Goal: Check status

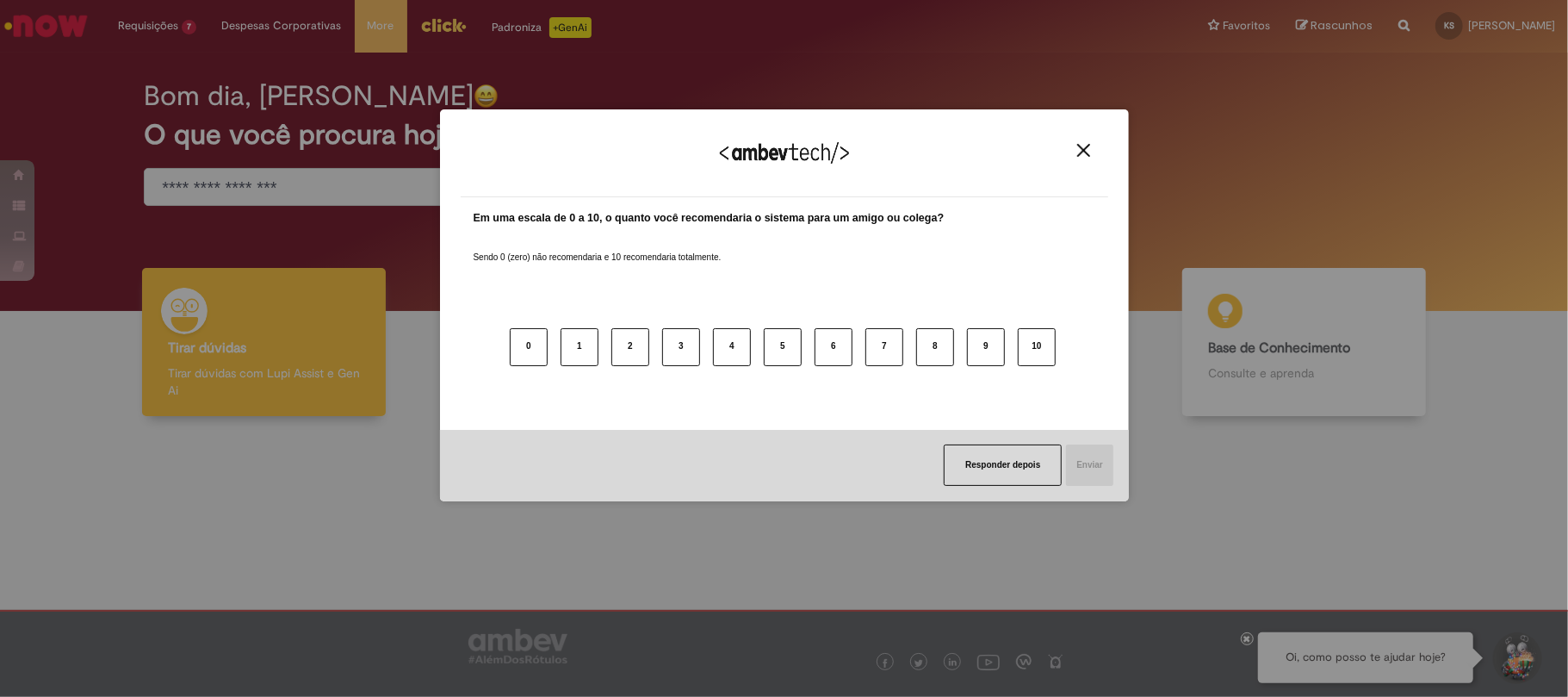
click at [1085, 153] on img "Close" at bounding box center [1083, 150] width 13 height 13
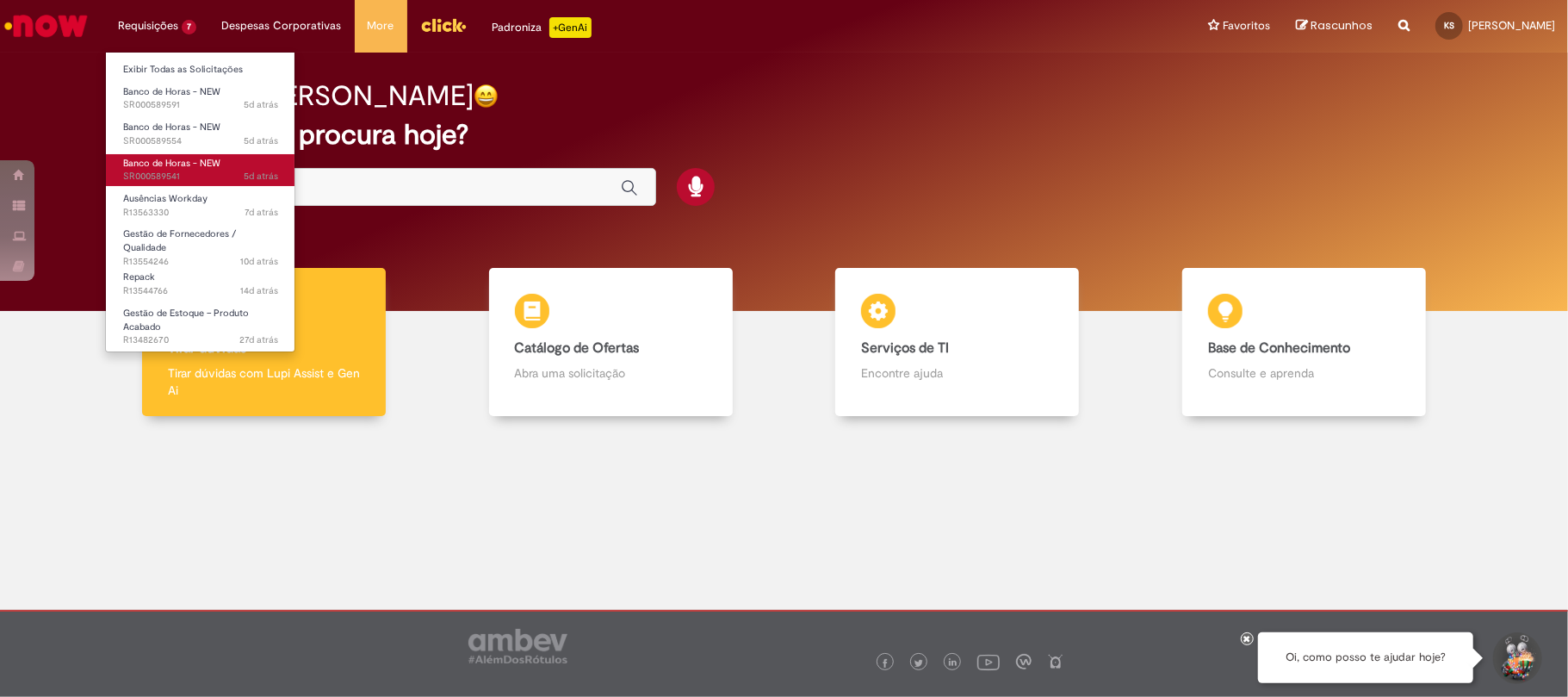
click at [193, 162] on span "Banco de Horas - NEW" at bounding box center [172, 164] width 98 height 13
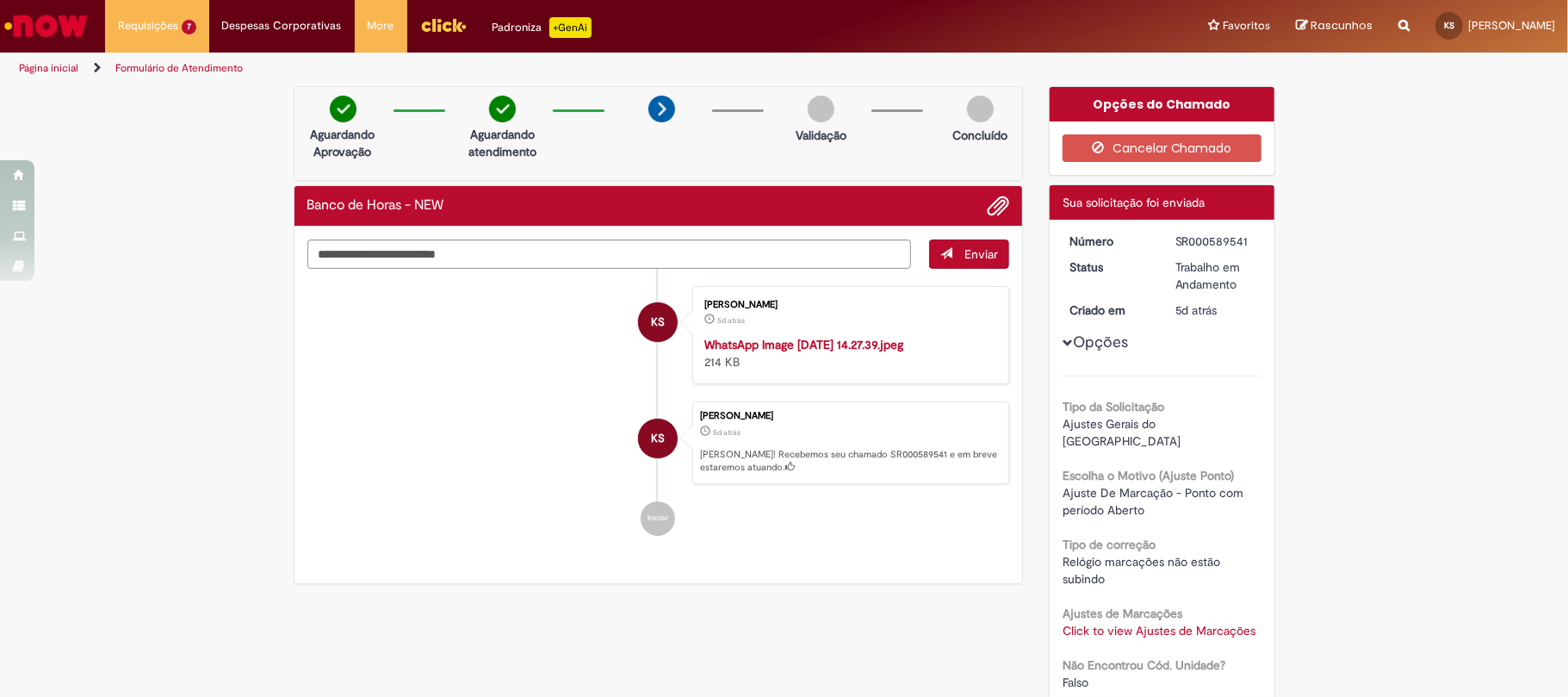
click at [472, 384] on li "KS [PERSON_NAME] 5d atrás 5 dias atrás WhatsApp Image [DATE] 14.27.39.jpeg 214 …" at bounding box center [658, 334] width 702 height 98
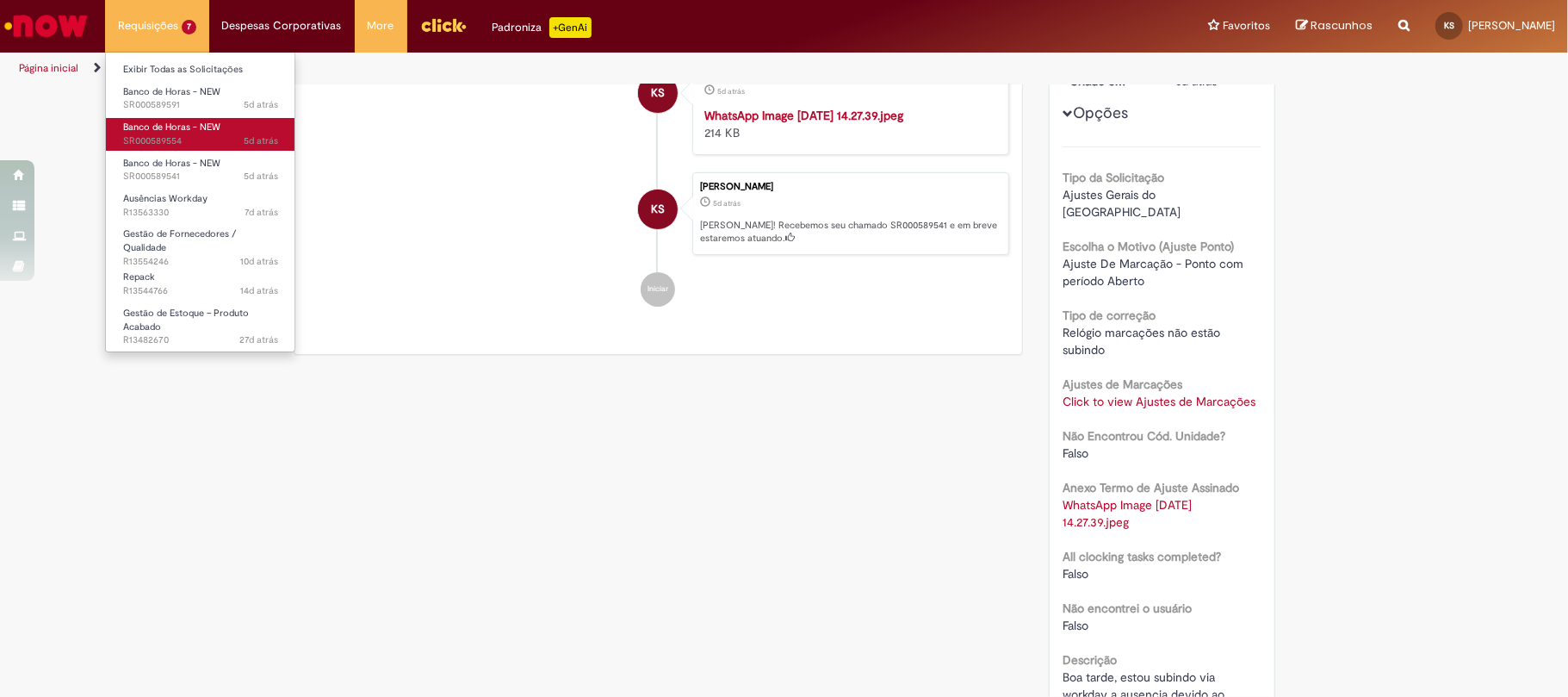
click at [227, 126] on link "Banco de Horas - NEW 5d atrás 5 dias atrás SR000589554" at bounding box center [200, 133] width 189 height 32
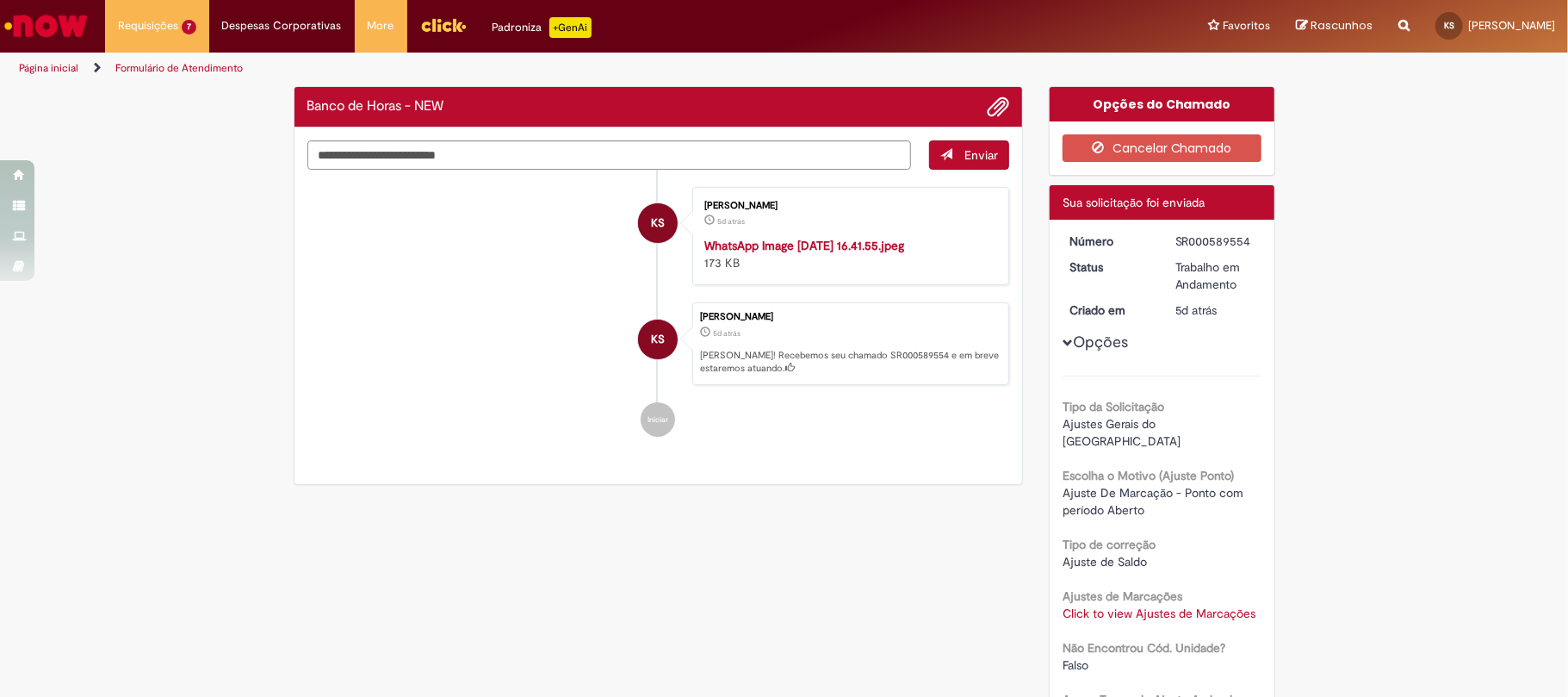
click at [741, 237] on img "Histórico de tíquete" at bounding box center [847, 237] width 287 height 0
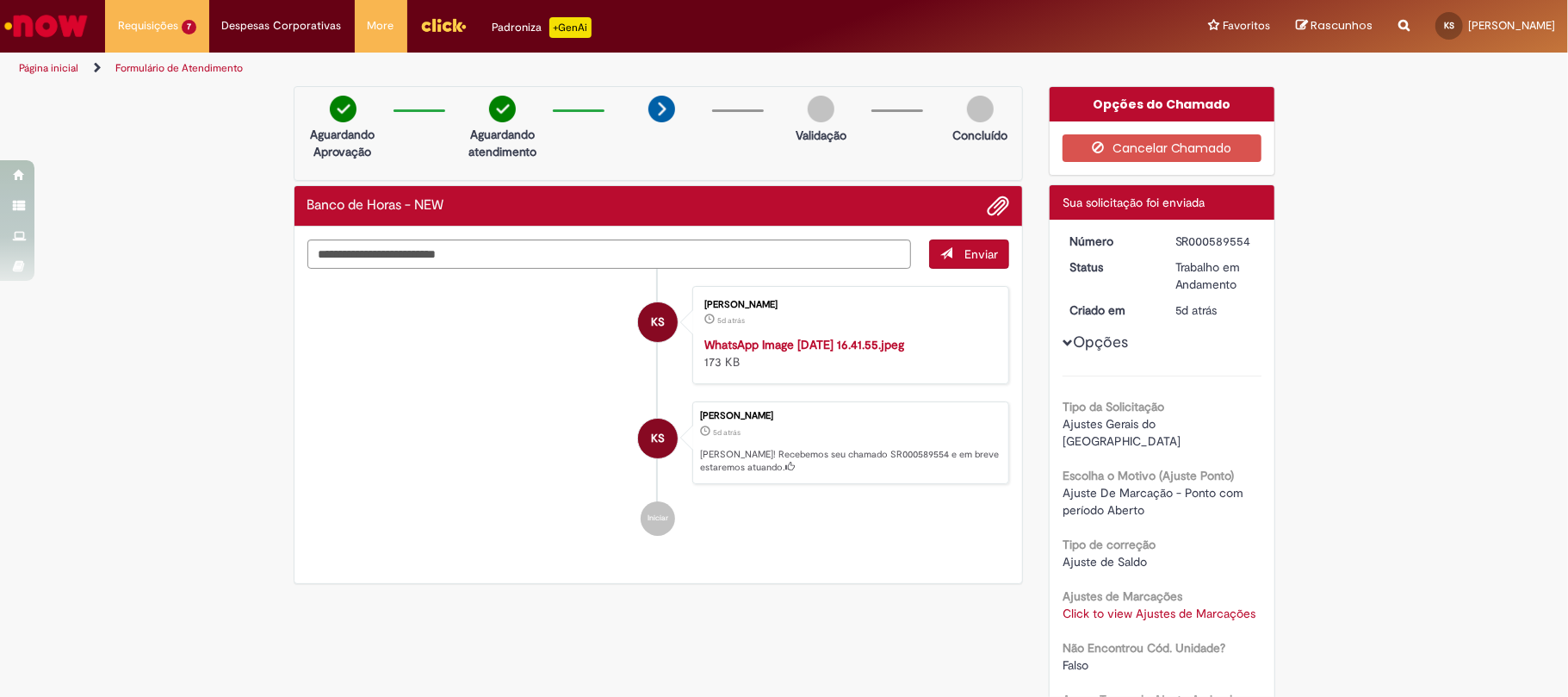
click at [414, 384] on li "KS [PERSON_NAME] 5d atrás 5 dias atrás WhatsApp Image [DATE] 16.41.55.jpeg 173 …" at bounding box center [658, 334] width 702 height 98
